Goal: Task Accomplishment & Management: Manage account settings

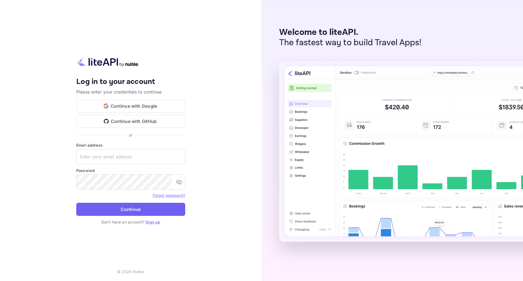
type input "y.liu@nuitee.com"
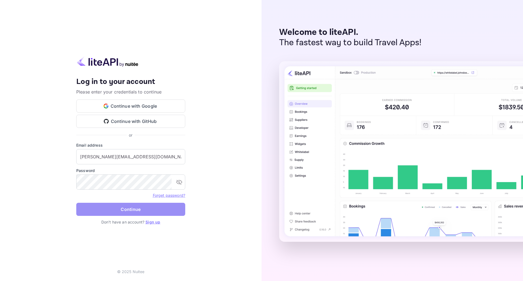
click at [107, 206] on button "Continue" at bounding box center [130, 209] width 109 height 13
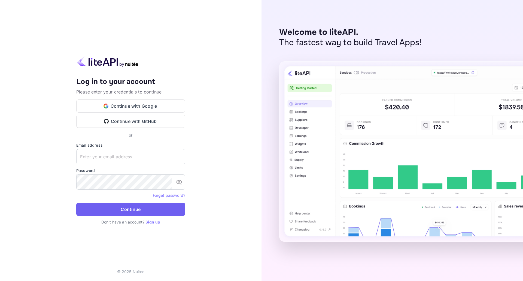
type input "[PERSON_NAME][EMAIL_ADDRESS][DOMAIN_NAME]"
click at [165, 209] on button "Continue" at bounding box center [130, 209] width 109 height 13
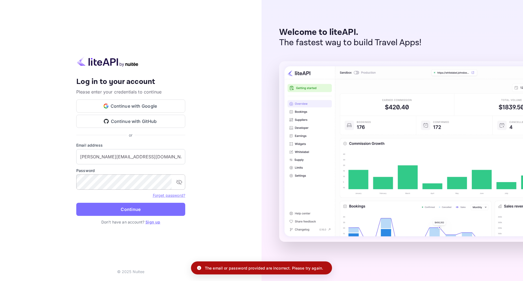
click at [179, 183] on icon "toggle password visibility" at bounding box center [179, 182] width 6 height 5
click at [179, 183] on icon "toggle password visibility" at bounding box center [179, 182] width 6 height 4
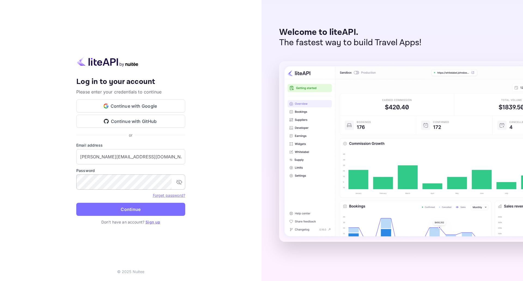
click at [171, 195] on link "Forget password?" at bounding box center [169, 195] width 32 height 5
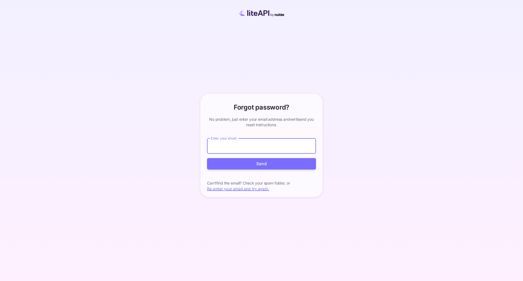
click at [243, 147] on input "Enter your email" at bounding box center [261, 145] width 109 height 15
type input "[PERSON_NAME][EMAIL_ADDRESS][DOMAIN_NAME]"
click at [253, 164] on button "Send" at bounding box center [261, 164] width 109 height 12
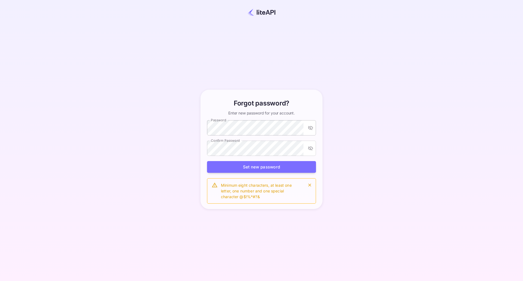
click at [311, 128] on icon "toggle password visibility" at bounding box center [310, 127] width 5 height 5
click at [182, 130] on div "Forgot password? Enter new password for your account. Password Password Confirm…" at bounding box center [261, 150] width 475 height 250
click at [235, 167] on button "Set new password" at bounding box center [261, 167] width 109 height 12
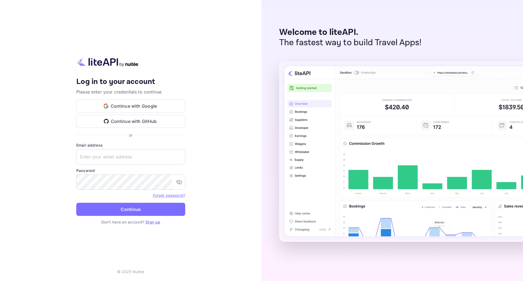
type input "[PERSON_NAME][EMAIL_ADDRESS][DOMAIN_NAME]"
click at [183, 181] on button "toggle password visibility" at bounding box center [179, 182] width 11 height 11
drag, startPoint x: 164, startPoint y: 212, endPoint x: 172, endPoint y: 208, distance: 8.8
click at [164, 212] on button "Continue" at bounding box center [130, 209] width 109 height 13
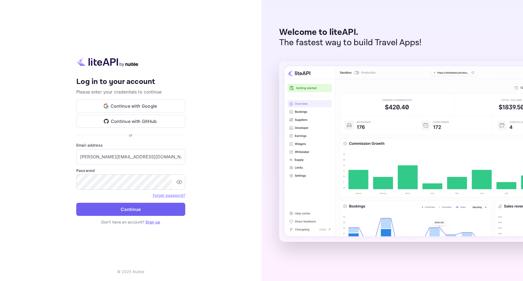
click at [170, 212] on button "Continue" at bounding box center [130, 209] width 109 height 13
click at [162, 210] on button "Continue" at bounding box center [130, 209] width 109 height 13
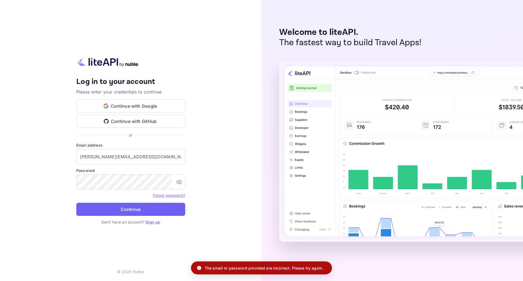
click at [162, 210] on button "Continue" at bounding box center [130, 209] width 109 height 13
